Goal: Information Seeking & Learning: Learn about a topic

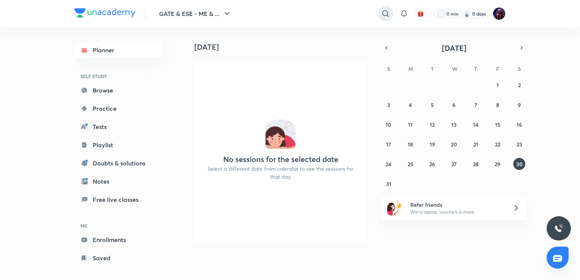
click at [384, 11] on icon at bounding box center [385, 13] width 6 height 6
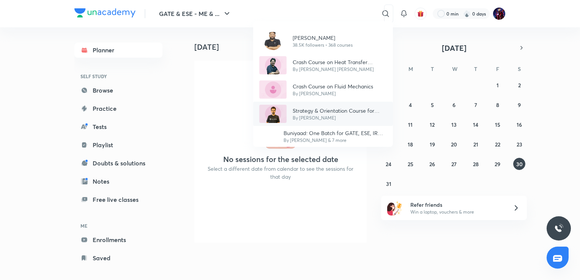
click at [311, 115] on p "By [PERSON_NAME]" at bounding box center [340, 118] width 94 height 7
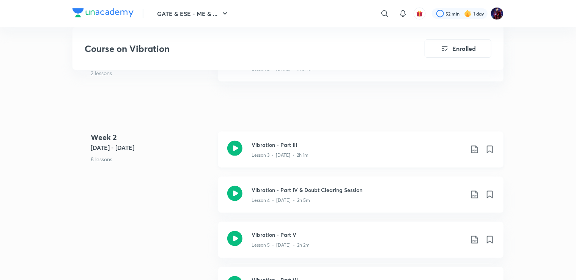
click at [240, 148] on icon at bounding box center [234, 148] width 15 height 15
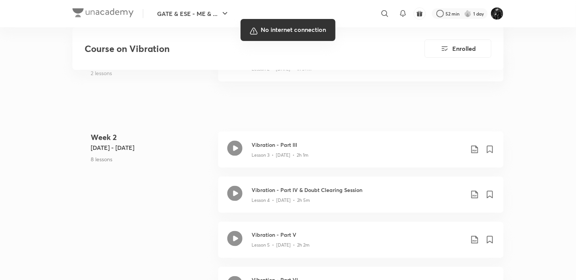
click at [389, 183] on div at bounding box center [288, 140] width 576 height 280
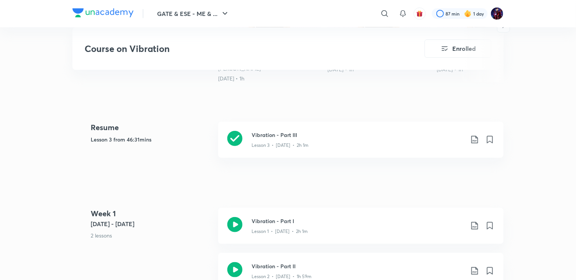
scroll to position [303, 0]
click at [236, 138] on icon at bounding box center [234, 138] width 15 height 15
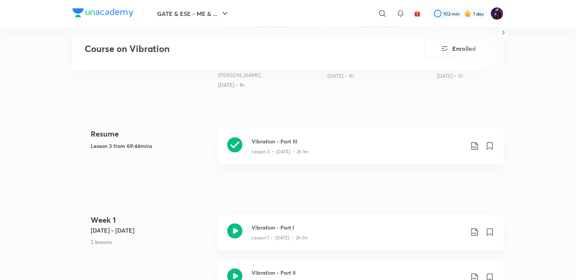
scroll to position [297, 0]
click at [239, 142] on icon at bounding box center [234, 144] width 15 height 15
